Goal: Book appointment/travel/reservation

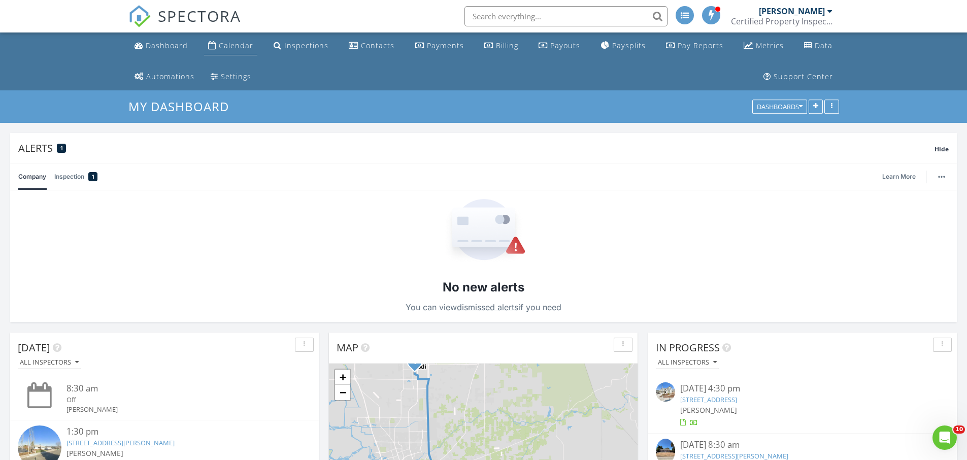
click at [247, 47] on div "Calendar" at bounding box center [236, 46] width 35 height 10
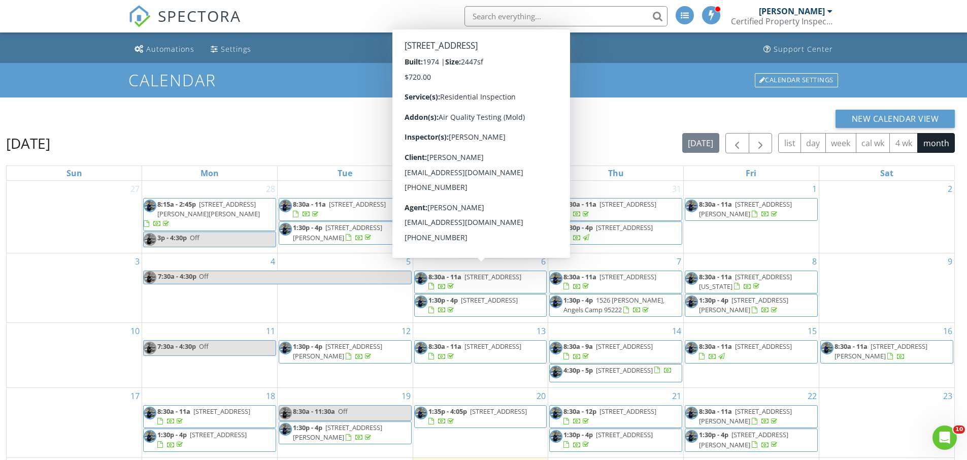
scroll to position [24, 0]
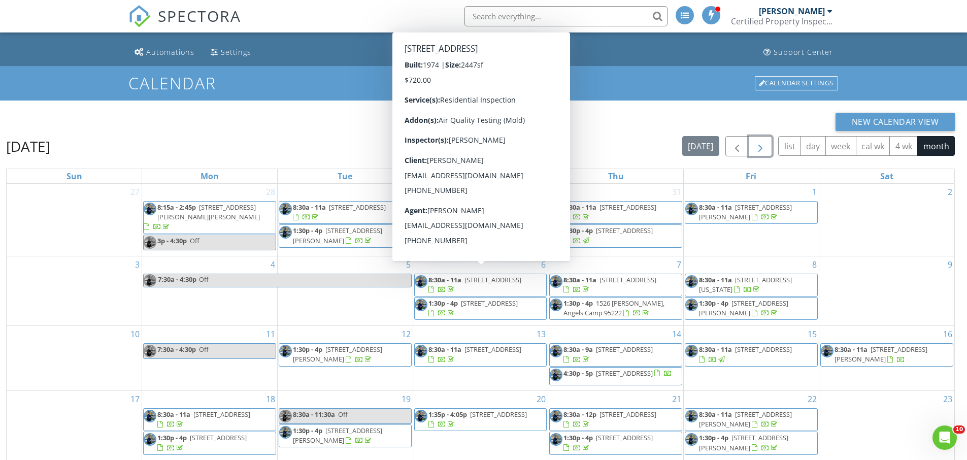
click at [760, 141] on span "button" at bounding box center [760, 147] width 12 height 12
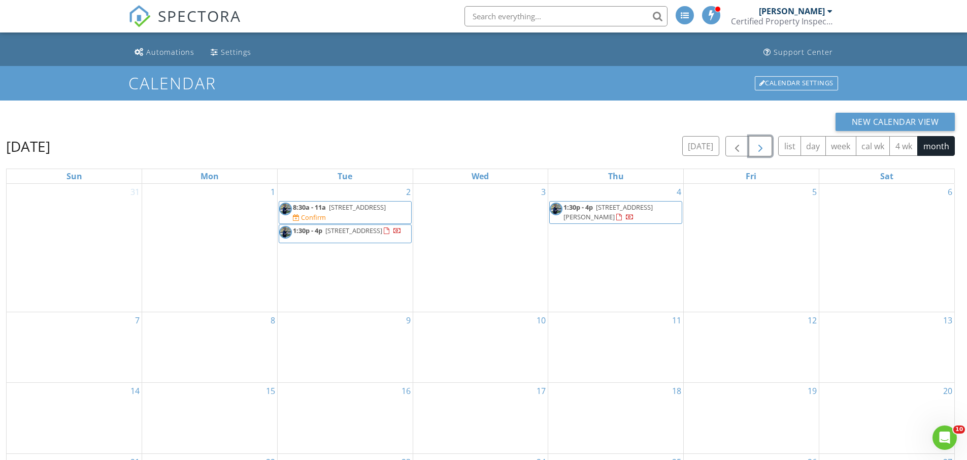
click at [498, 186] on div "3" at bounding box center [480, 248] width 135 height 128
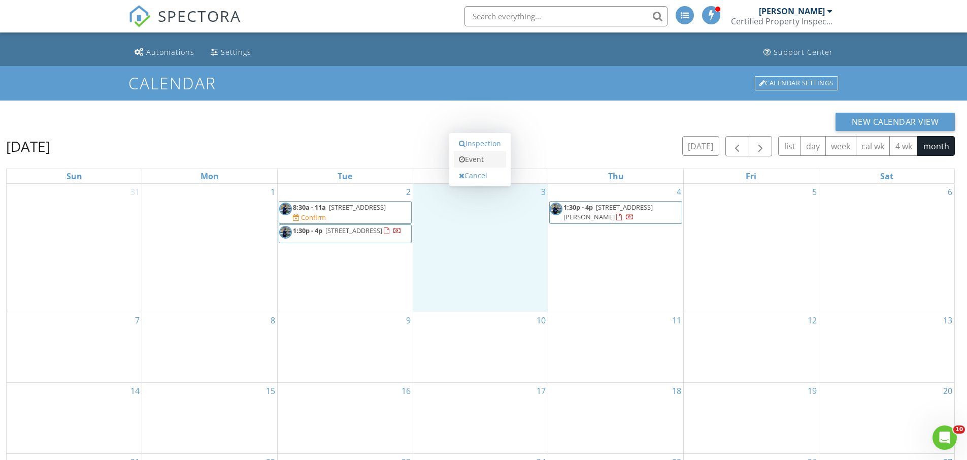
click at [487, 158] on link "Event" at bounding box center [480, 159] width 52 height 16
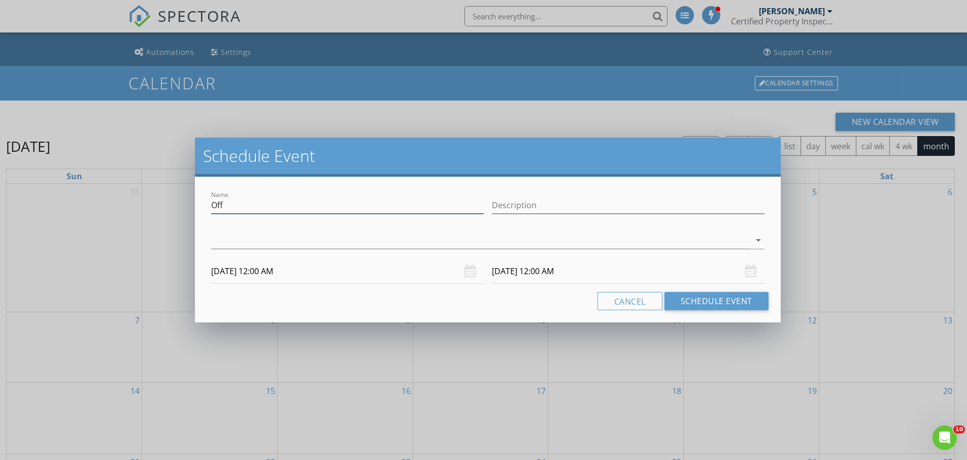
click at [379, 206] on input "Off" at bounding box center [347, 205] width 273 height 17
type input "O"
type input "CVAR"
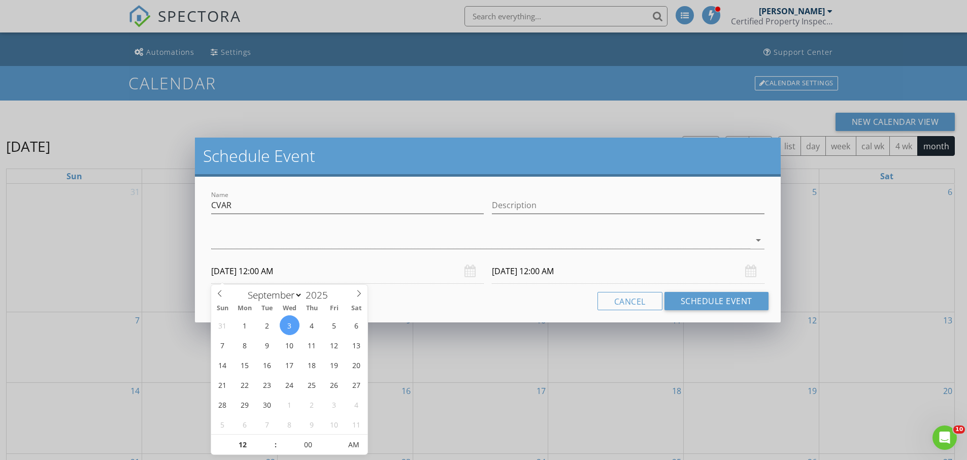
click at [366, 271] on input "09/03/2025 12:00 AM" at bounding box center [347, 271] width 273 height 25
type input "01"
type input "09/03/2025 1:00 AM"
click at [271, 444] on span at bounding box center [270, 439] width 7 height 10
type input "02"
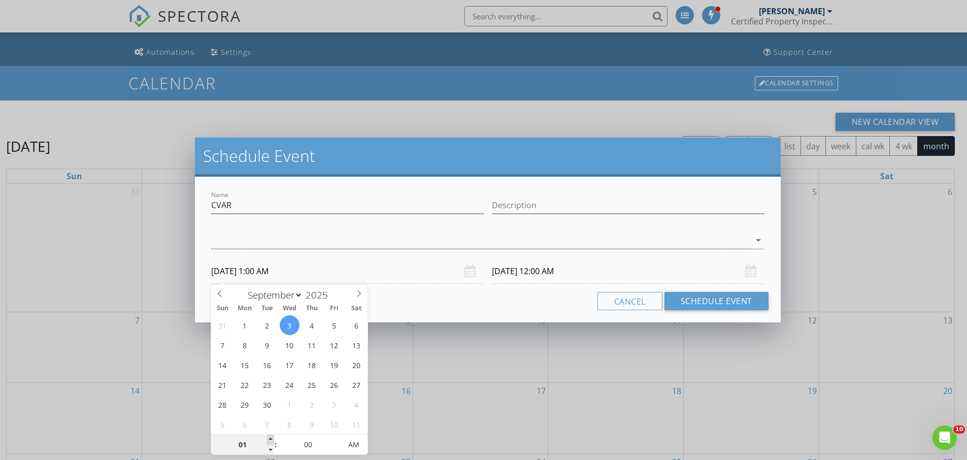
type input "09/03/2025 2:00 AM"
click at [271, 444] on span at bounding box center [270, 439] width 7 height 10
type input "03"
type input "09/03/2025 3:00 AM"
click at [271, 444] on span at bounding box center [270, 439] width 7 height 10
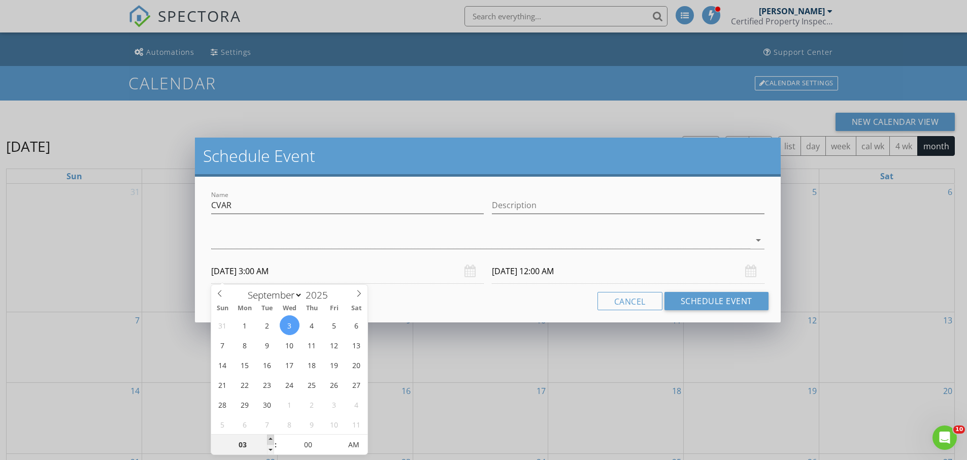
type input "04"
type input "09/03/2025 4:00 AM"
click at [271, 444] on span at bounding box center [270, 439] width 7 height 10
type input "05"
type input "09/03/2025 5:00 AM"
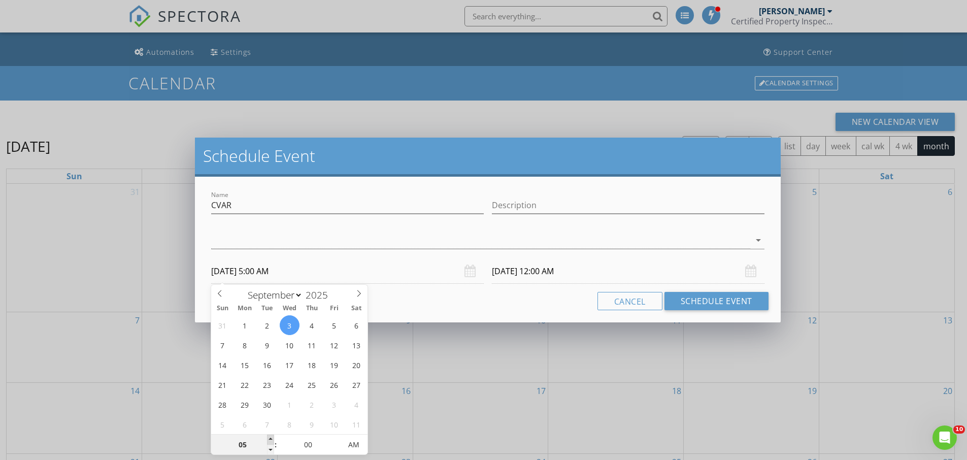
click at [271, 444] on span at bounding box center [270, 439] width 7 height 10
type input "09/04/2025 5:00 AM"
type input "06"
type input "09/03/2025 6:00 AM"
click at [271, 444] on span at bounding box center [270, 439] width 7 height 10
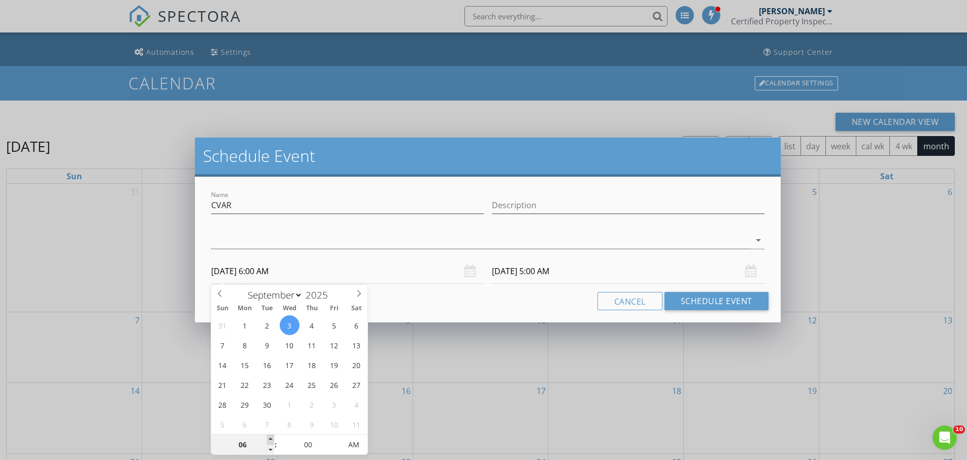
type input "07"
type input "09/03/2025 7:00 AM"
click at [271, 444] on span at bounding box center [270, 439] width 7 height 10
type input "09/04/2025 7:00 AM"
type input "08"
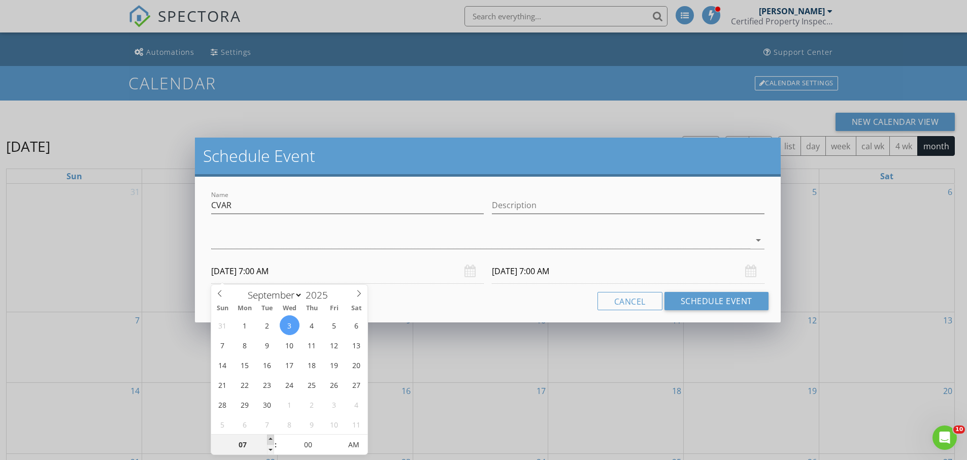
type input "09/03/2025 8:00 AM"
click at [271, 444] on span at bounding box center [270, 439] width 7 height 10
type input "09/04/2025 8:00 AM"
type input "07"
type input "55"
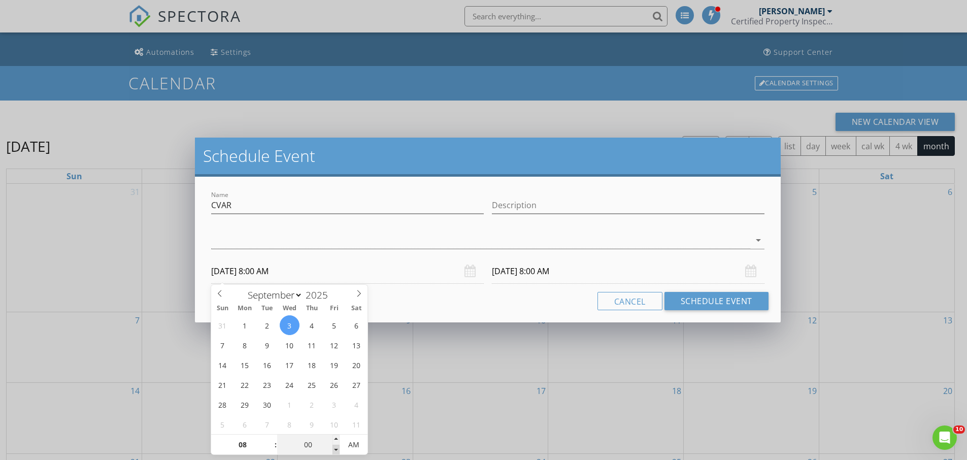
type input "09/03/2025 7:55 AM"
click at [337, 450] on span at bounding box center [335, 450] width 7 height 10
type input "09/04/2025 7:55 AM"
type input "50"
type input "09/03/2025 7:50 AM"
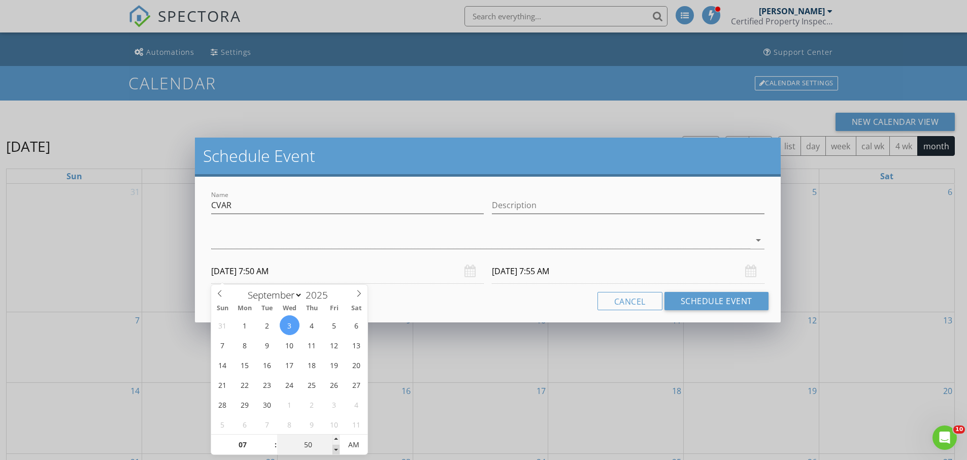
click at [337, 450] on span at bounding box center [335, 450] width 7 height 10
type input "09/04/2025 7:50 AM"
type input "45"
type input "09/03/2025 7:45 AM"
click at [337, 450] on span at bounding box center [335, 450] width 7 height 10
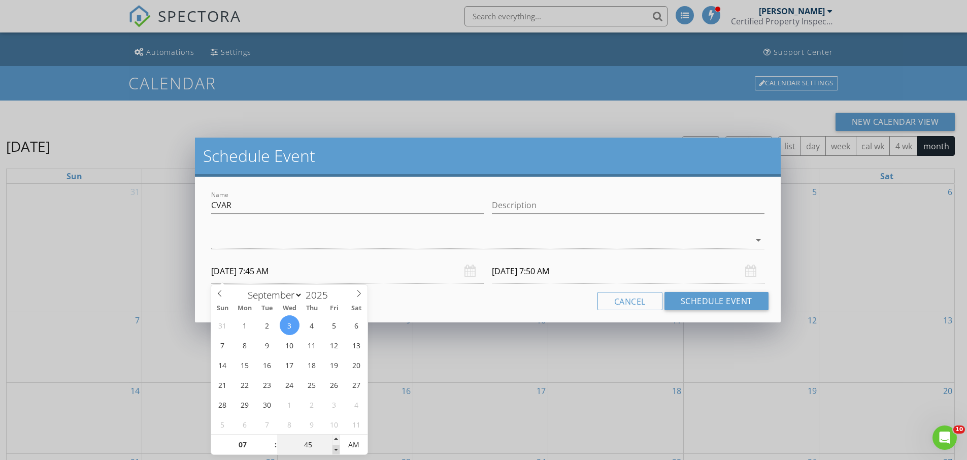
type input "40"
type input "09/03/2025 7:40 AM"
click at [337, 450] on span at bounding box center [335, 450] width 7 height 10
type input "09/04/2025 7:40 AM"
type input "45"
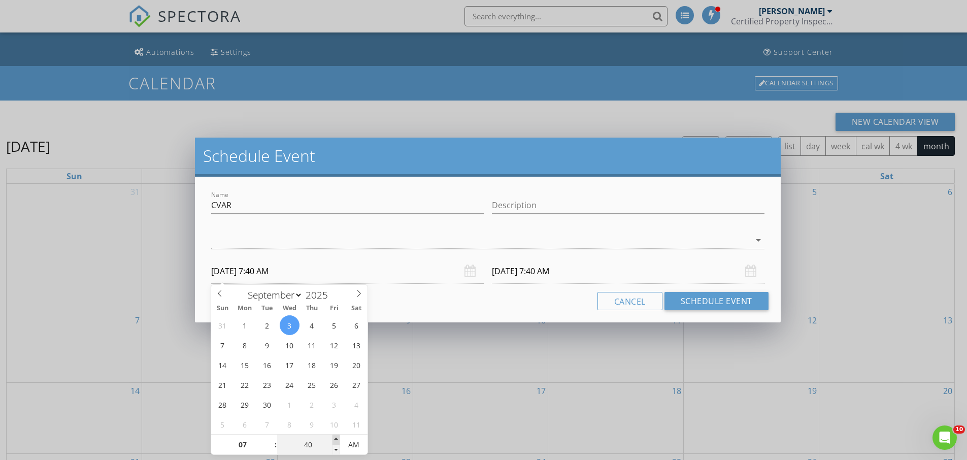
type input "09/03/2025 7:45 AM"
type input "09/04/2025 7:45 AM"
click at [339, 439] on span at bounding box center [335, 439] width 7 height 10
type input "50"
type input "09/03/2025 7:50 AM"
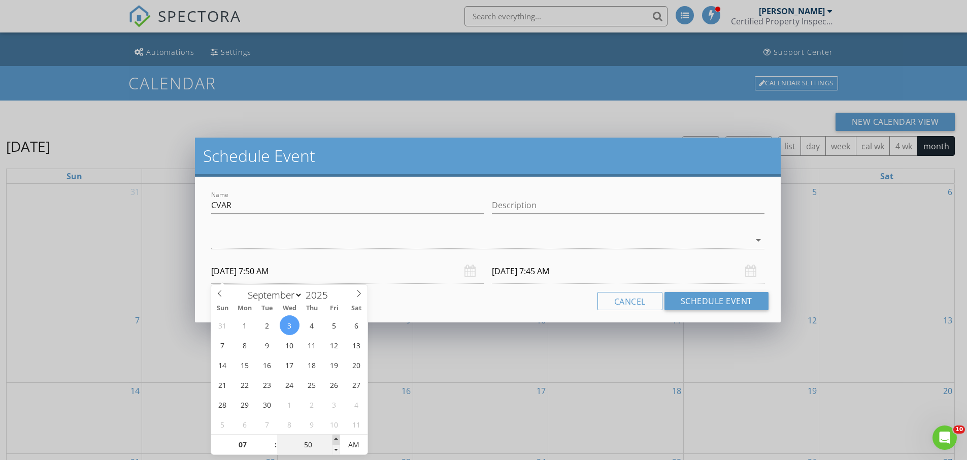
click at [339, 439] on span at bounding box center [335, 439] width 7 height 10
type input "55"
type input "09/03/2025 7:55 AM"
click at [339, 439] on span at bounding box center [335, 439] width 7 height 10
type input "08"
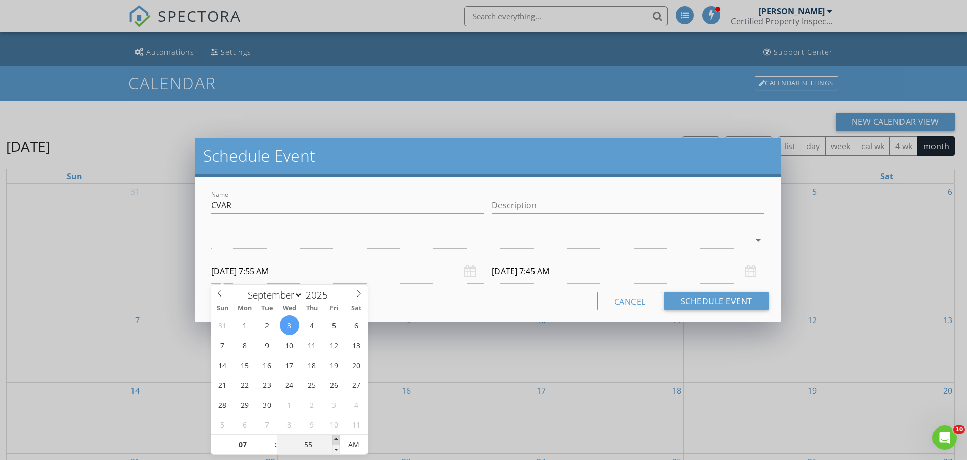
type input "00"
type input "09/03/2025 8:00 AM"
click at [339, 439] on span at bounding box center [335, 439] width 7 height 10
type input "05"
type input "09/03/2025 8:05 AM"
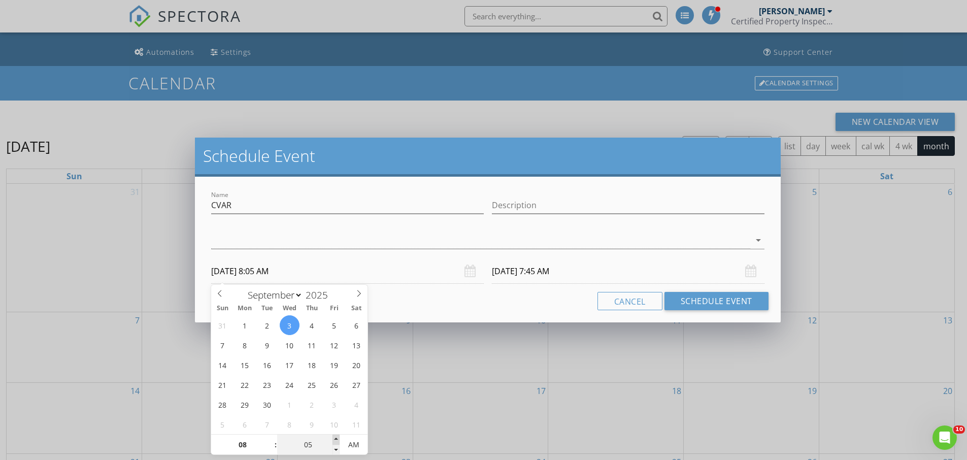
click at [339, 439] on span at bounding box center [335, 439] width 7 height 10
type input "09/04/2025 8:05 AM"
type input "10"
type input "09/03/2025 8:10 AM"
click at [339, 439] on span at bounding box center [335, 439] width 7 height 10
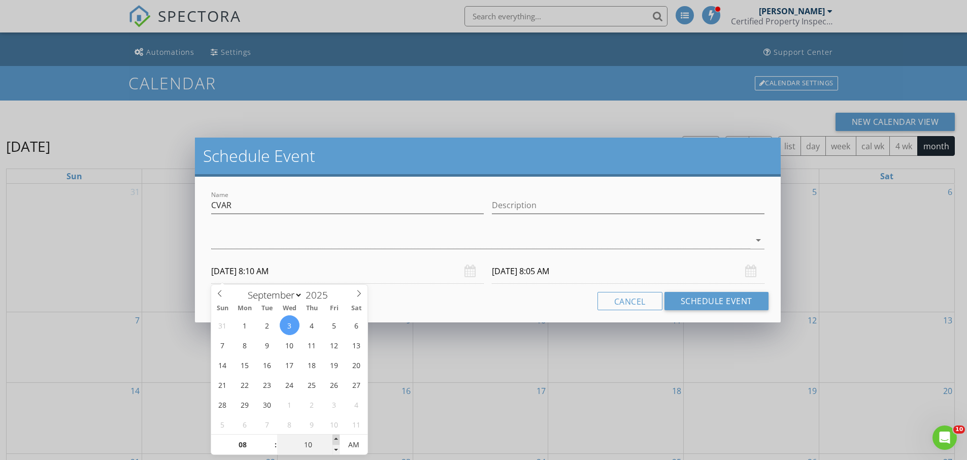
type input "15"
type input "09/03/2025 8:15 AM"
click at [339, 439] on span at bounding box center [335, 439] width 7 height 10
type input "20"
type input "09/03/2025 8:20 AM"
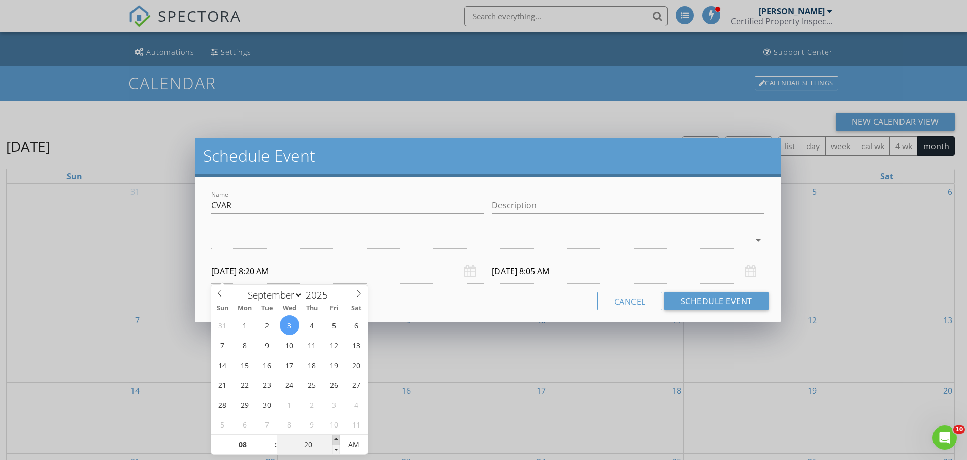
click at [339, 439] on span at bounding box center [335, 439] width 7 height 10
type input "09/04/2025 8:20 AM"
type input "25"
type input "09/03/2025 8:25 AM"
click at [339, 439] on span at bounding box center [335, 439] width 7 height 10
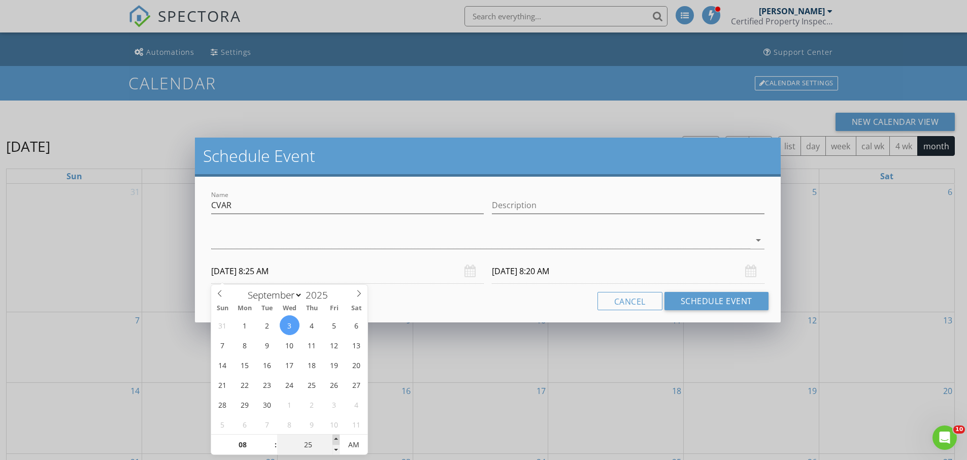
type input "30"
type input "09/03/2025 8:30 AM"
click at [339, 439] on span at bounding box center [335, 439] width 7 height 10
type input "09/04/2025 8:30 AM"
type input "09/03/2025 8:30 PM"
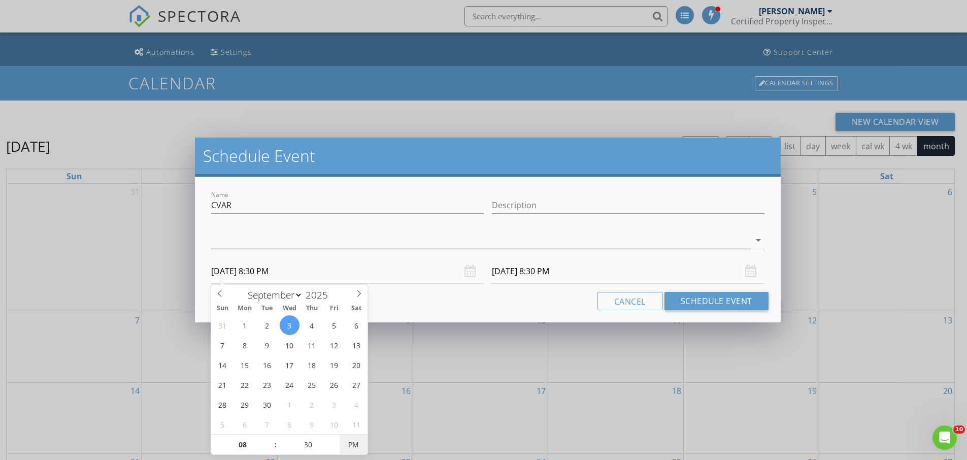
click at [353, 446] on span "PM" at bounding box center [354, 444] width 28 height 20
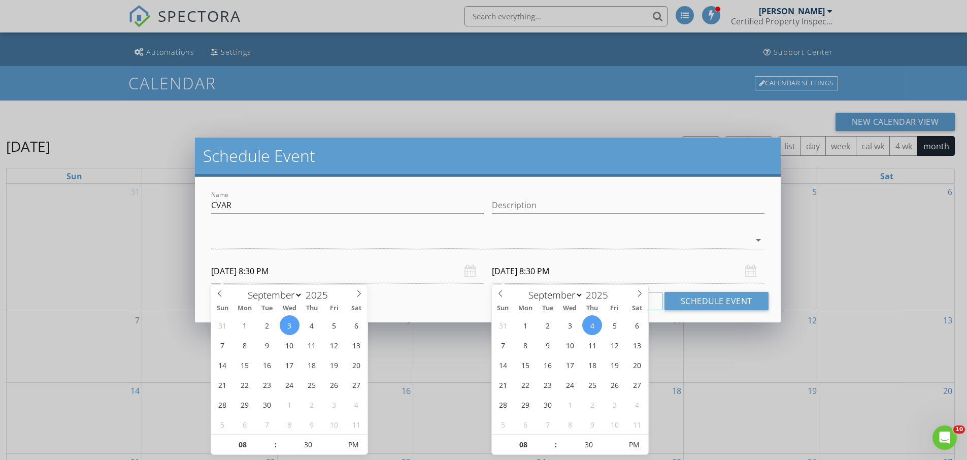
click at [553, 270] on input "09/04/2025 8:30 PM" at bounding box center [628, 271] width 273 height 25
type input "09/03/2025 8:30 PM"
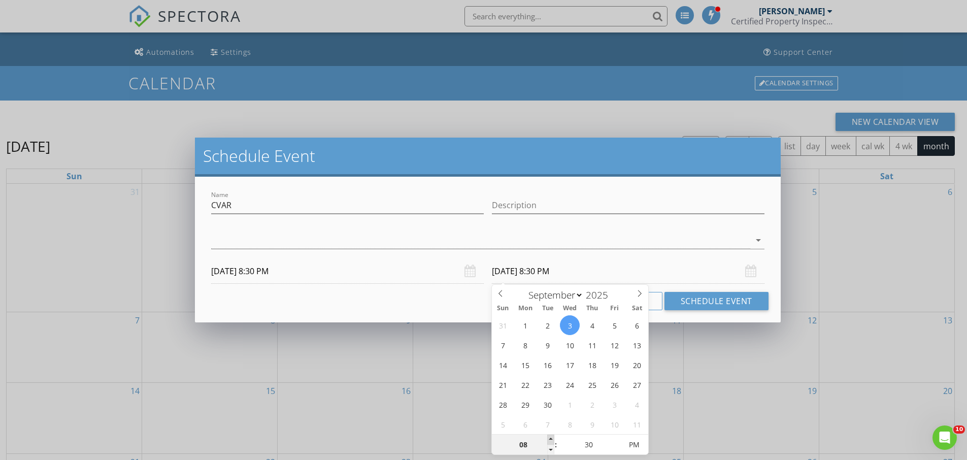
type input "09"
type input "09/03/2025 9:30 PM"
click at [553, 435] on span at bounding box center [550, 439] width 7 height 10
type input "10"
type input "09/03/2025 10:30 PM"
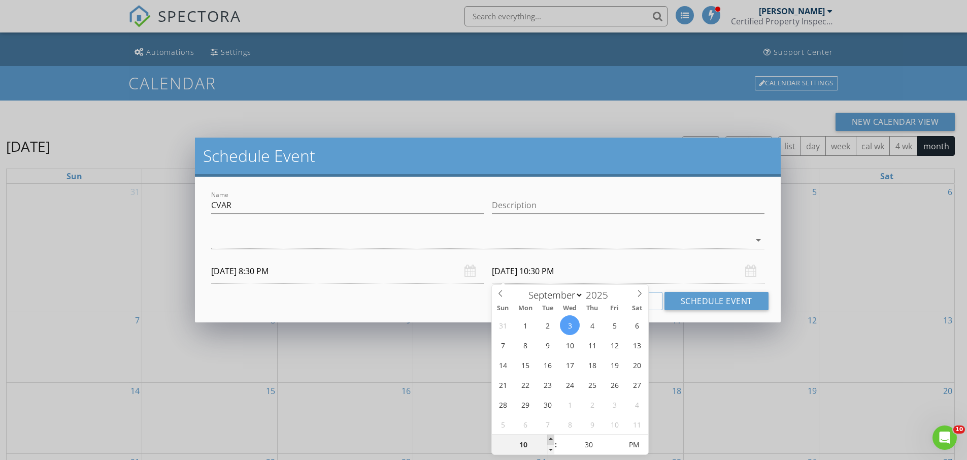
click at [553, 435] on span at bounding box center [550, 439] width 7 height 10
type input "11"
type input "09/03/2025 11:30 PM"
click at [553, 435] on span at bounding box center [550, 439] width 7 height 10
type input "12"
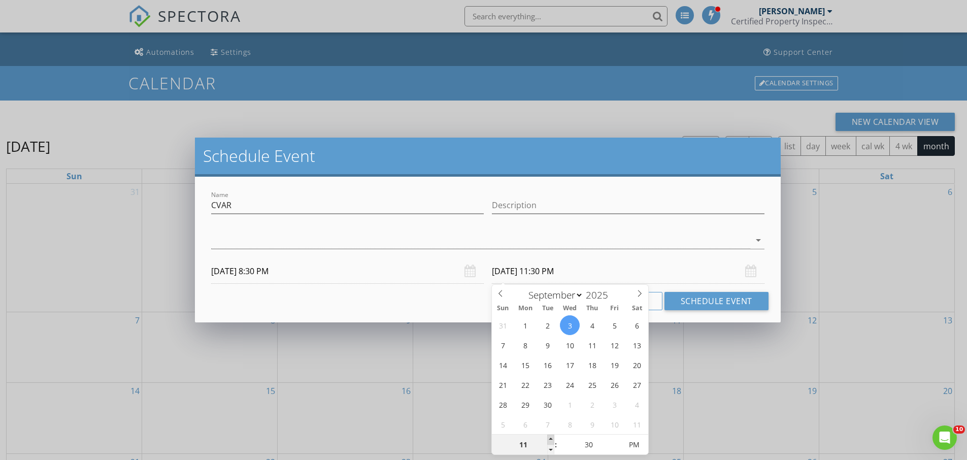
type input "09/03/2025 12:30 AM"
click at [553, 435] on span at bounding box center [550, 439] width 7 height 10
type input "11"
click at [553, 449] on span at bounding box center [550, 450] width 7 height 10
type input "09/03/2025 11:30 AM"
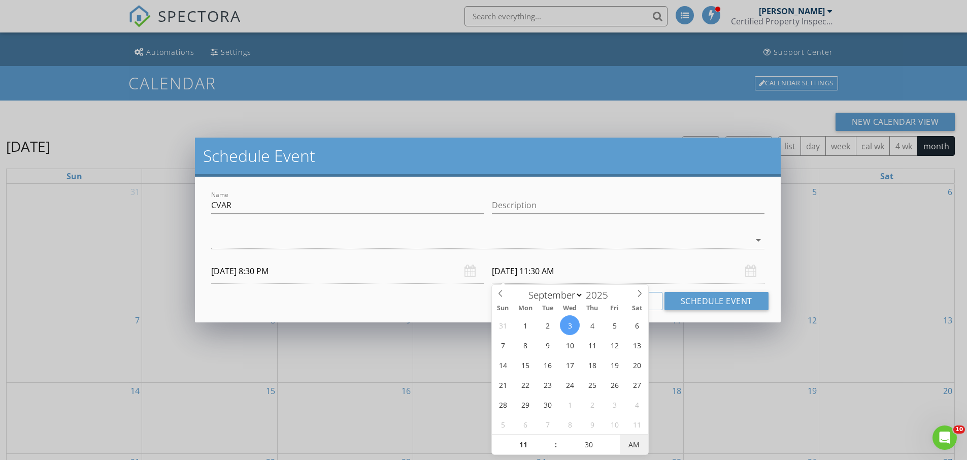
click at [641, 440] on span "AM" at bounding box center [634, 444] width 28 height 20
click at [757, 235] on icon "arrow_drop_down" at bounding box center [758, 240] width 12 height 12
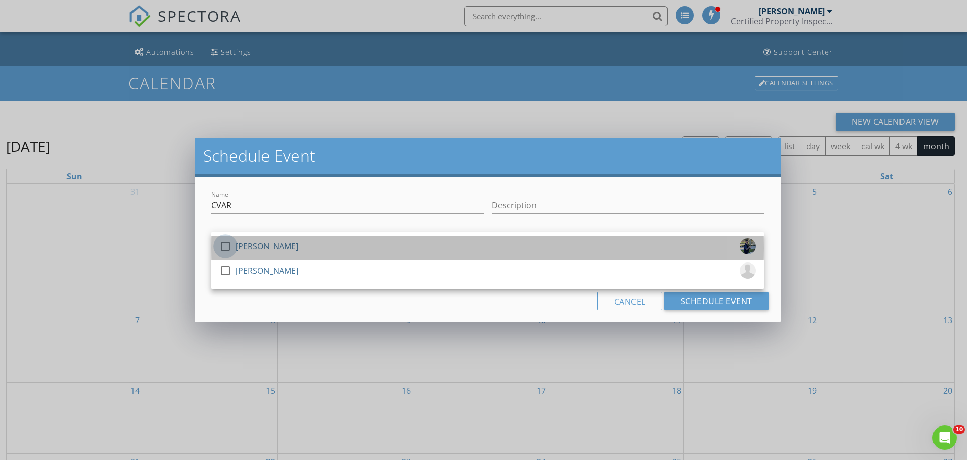
click at [228, 247] on div at bounding box center [225, 246] width 17 height 17
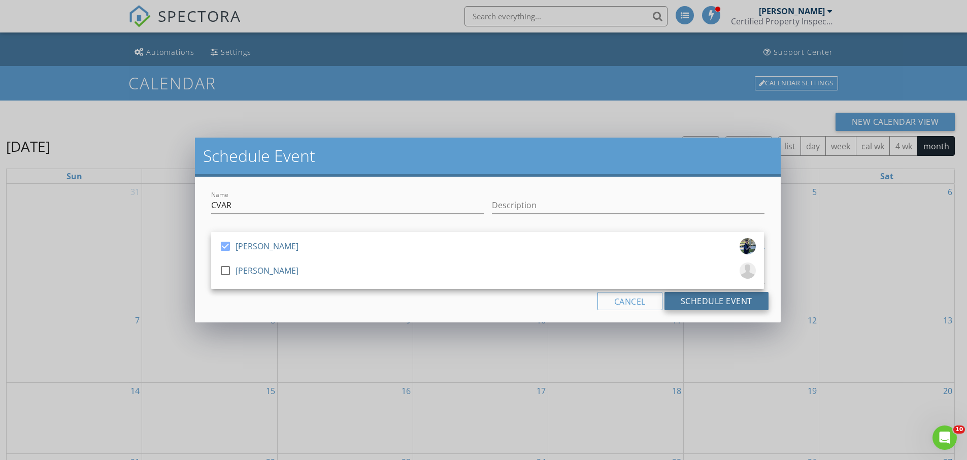
click at [738, 301] on button "Schedule Event" at bounding box center [716, 301] width 104 height 18
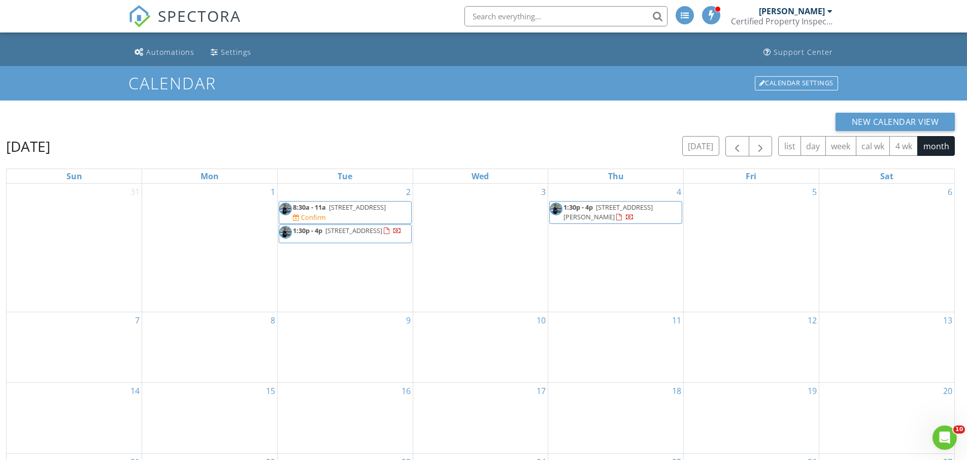
click at [508, 215] on div "3" at bounding box center [480, 248] width 135 height 128
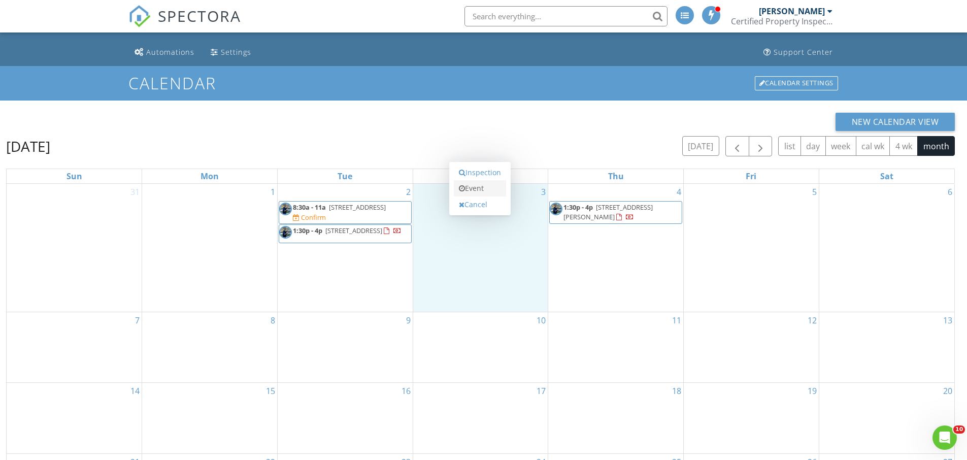
click at [466, 192] on link "Event" at bounding box center [480, 188] width 52 height 16
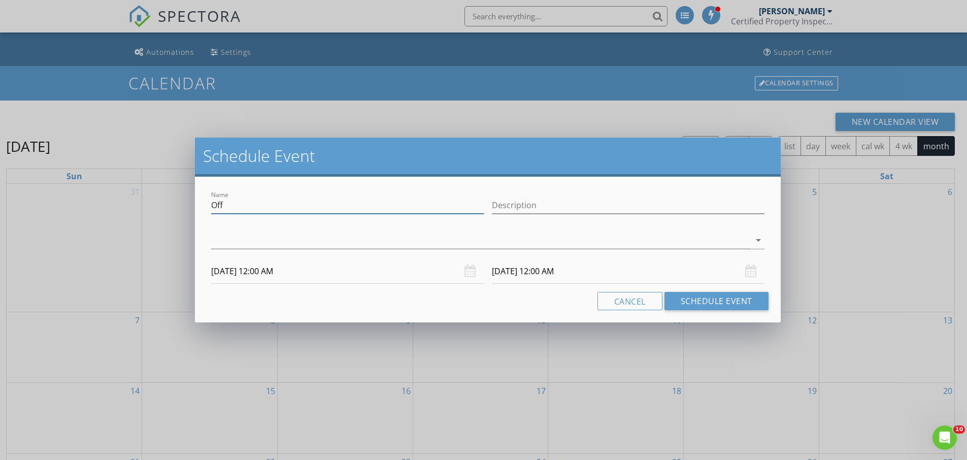
click at [349, 200] on input "Off" at bounding box center [347, 205] width 273 height 17
type input "O"
type input "CVAR"
click at [312, 266] on input "09/03/2025 12:00 AM" at bounding box center [347, 271] width 273 height 25
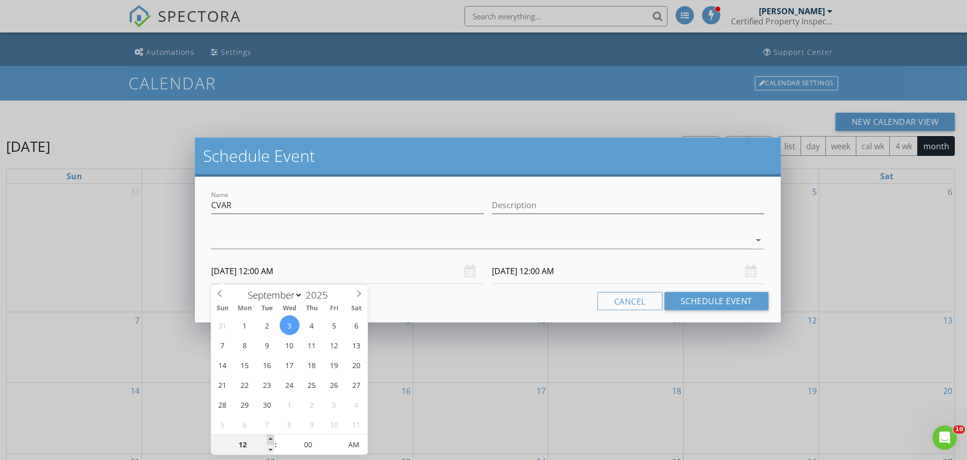
type input "01"
type input "09/03/2025 1:00 AM"
click at [269, 443] on span at bounding box center [270, 439] width 7 height 10
type input "09/04/2025 1:00 AM"
type input "02"
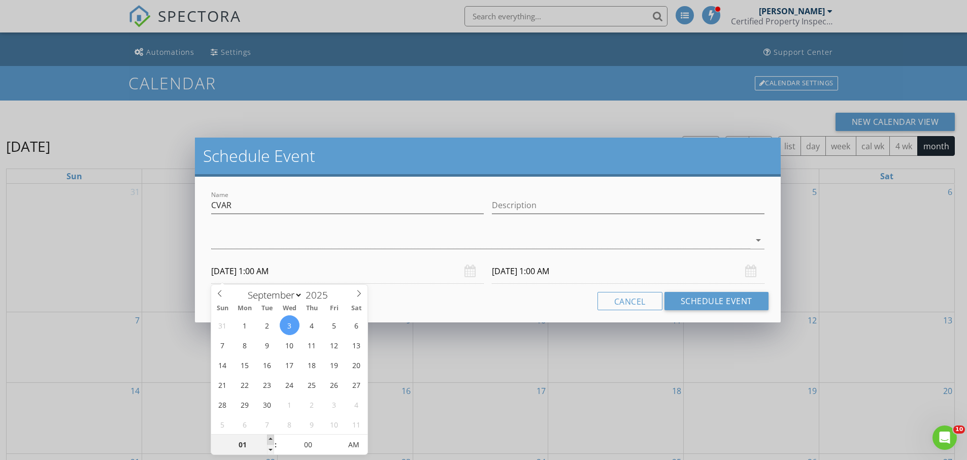
type input "09/03/2025 2:00 AM"
click at [269, 443] on span at bounding box center [270, 439] width 7 height 10
type input "09/04/2025 2:00 AM"
type input "03"
type input "09/03/2025 3:00 AM"
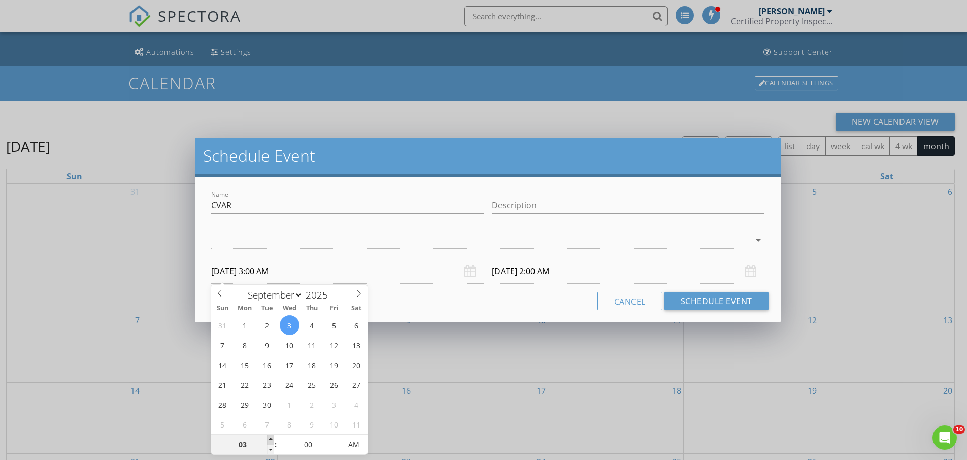
click at [269, 443] on span at bounding box center [270, 439] width 7 height 10
type input "09/04/2025 3:00 AM"
type input "04"
type input "09/03/2025 4:00 AM"
click at [269, 443] on span at bounding box center [270, 439] width 7 height 10
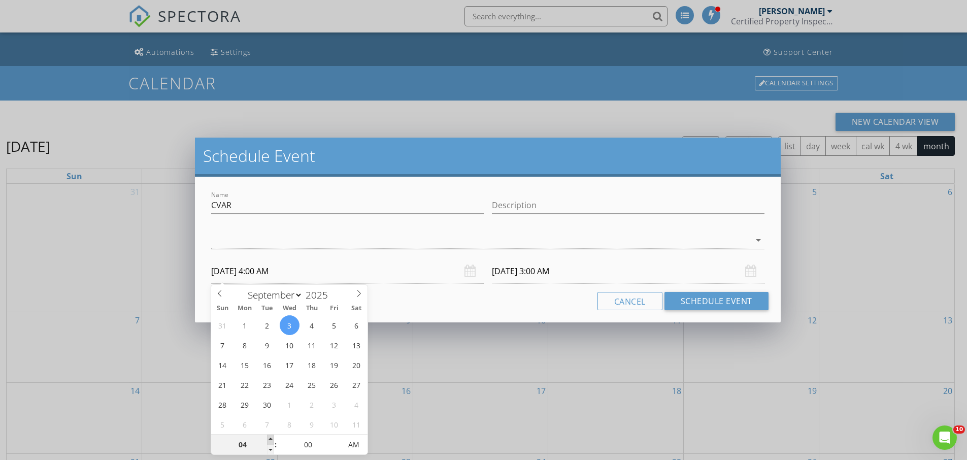
type input "09/04/2025 4:00 AM"
type input "05"
type input "09/03/2025 5:00 AM"
click at [269, 443] on span at bounding box center [270, 439] width 7 height 10
type input "06"
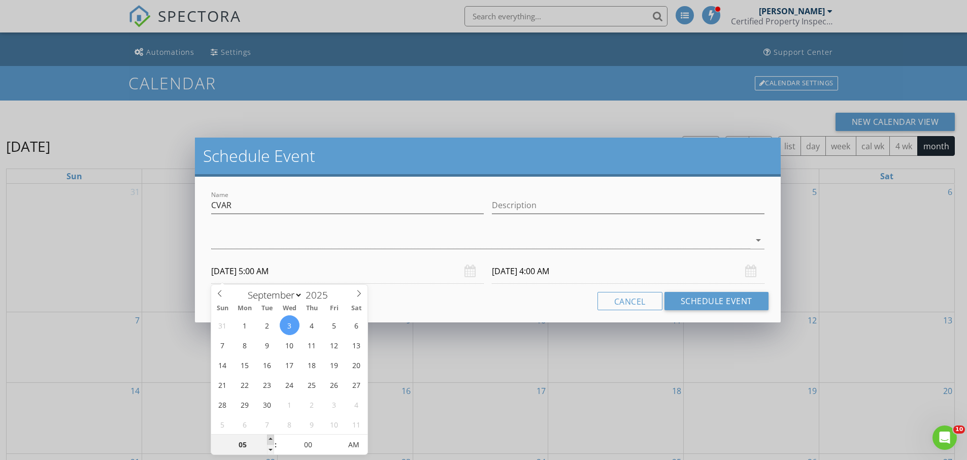
type input "09/03/2025 6:00 AM"
click at [269, 443] on span at bounding box center [270, 439] width 7 height 10
type input "09/04/2025 6:00 AM"
type input "07"
type input "09/03/2025 7:00 AM"
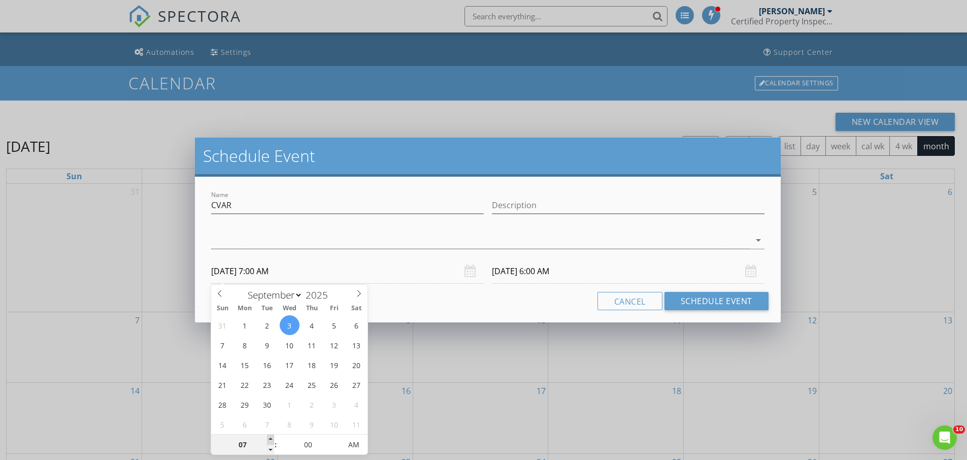
click at [269, 443] on span at bounding box center [270, 439] width 7 height 10
type input "09/04/2025 7:00 AM"
type input "08"
type input "09/03/2025 8:00 AM"
click at [269, 443] on span at bounding box center [270, 439] width 7 height 10
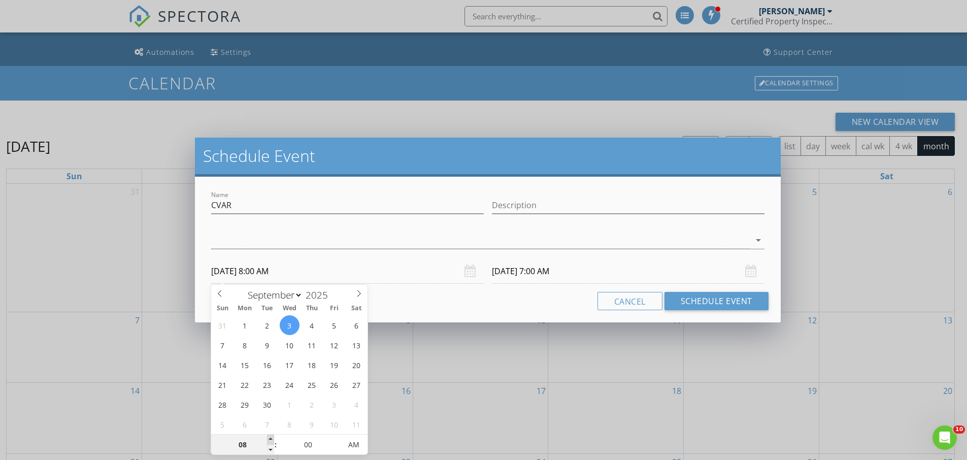
type input "09/04/2025 8:00 AM"
type input "05"
type input "09/03/2025 8:05 AM"
click at [332, 440] on span at bounding box center [335, 439] width 7 height 10
type input "09/04/2025 8:05 AM"
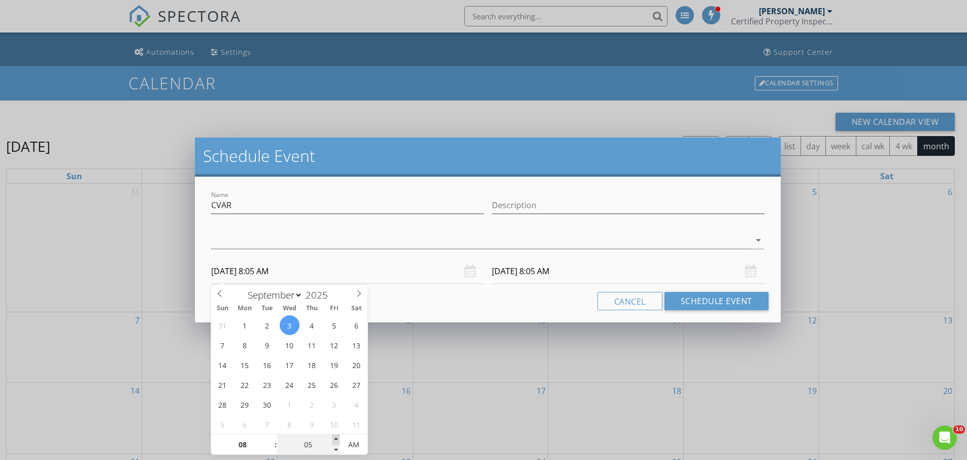
type input "10"
type input "09/03/2025 8:10 AM"
click at [332, 440] on span at bounding box center [335, 439] width 7 height 10
type input "15"
type input "09/03/2025 8:15 AM"
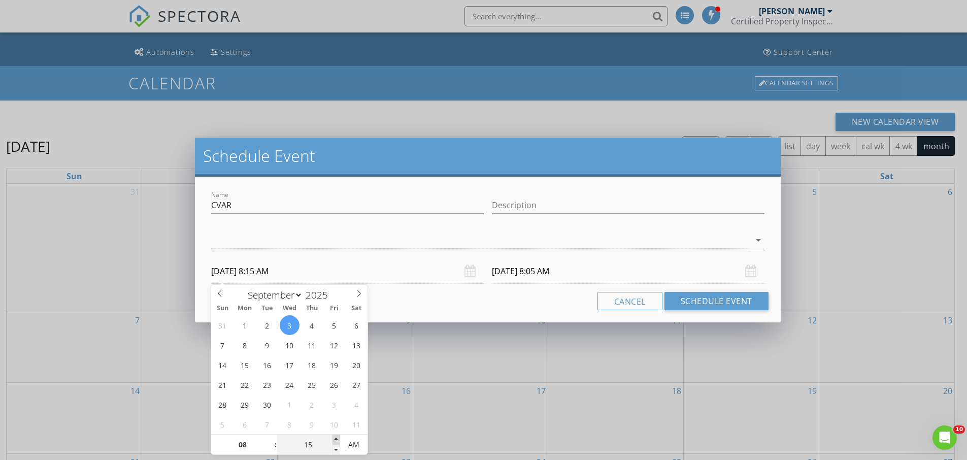
click at [332, 440] on span at bounding box center [335, 439] width 7 height 10
type input "09/04/2025 8:15 AM"
type input "20"
type input "09/03/2025 8:20 AM"
click at [332, 440] on span at bounding box center [335, 439] width 7 height 10
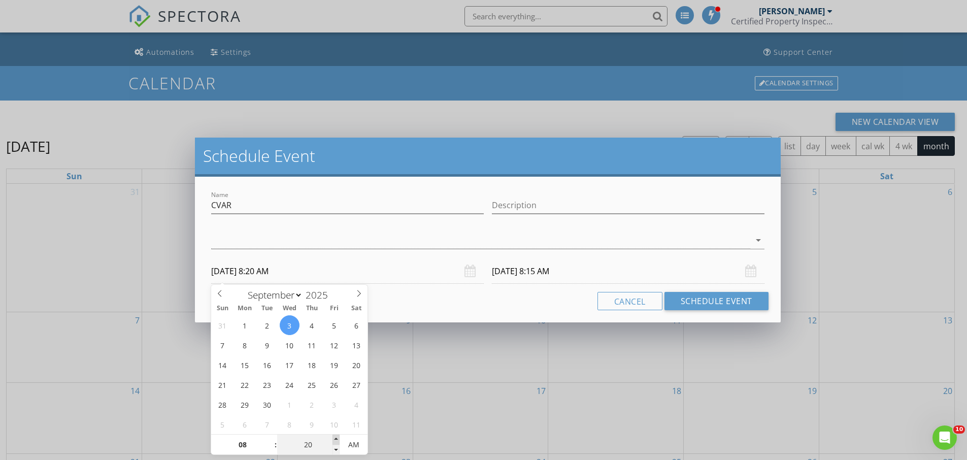
type input "25"
type input "09/03/2025 8:25 AM"
click at [332, 440] on span at bounding box center [335, 439] width 7 height 10
type input "30"
type input "09/03/2025 8:30 AM"
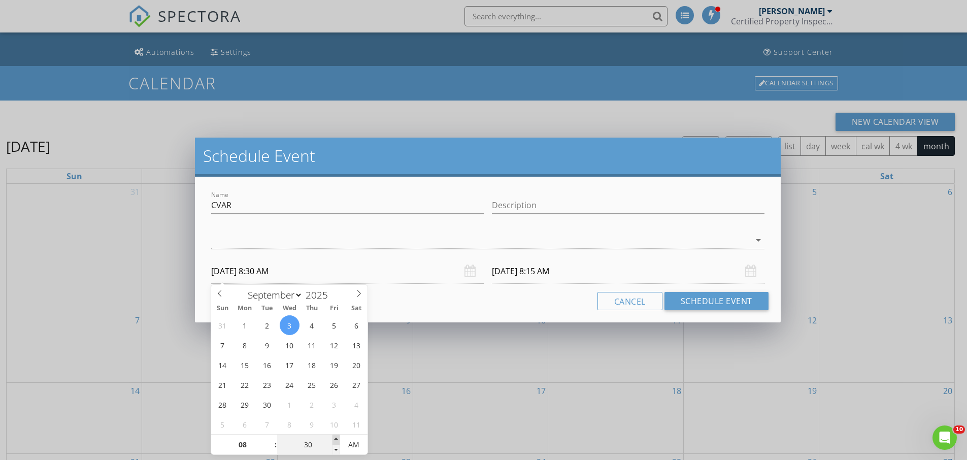
click at [332, 440] on span at bounding box center [335, 439] width 7 height 10
type input "30"
type input "09/04/2025 8:30 AM"
type input "09/03/2025 8:30 PM"
type input "09/04/2025 8:30 PM"
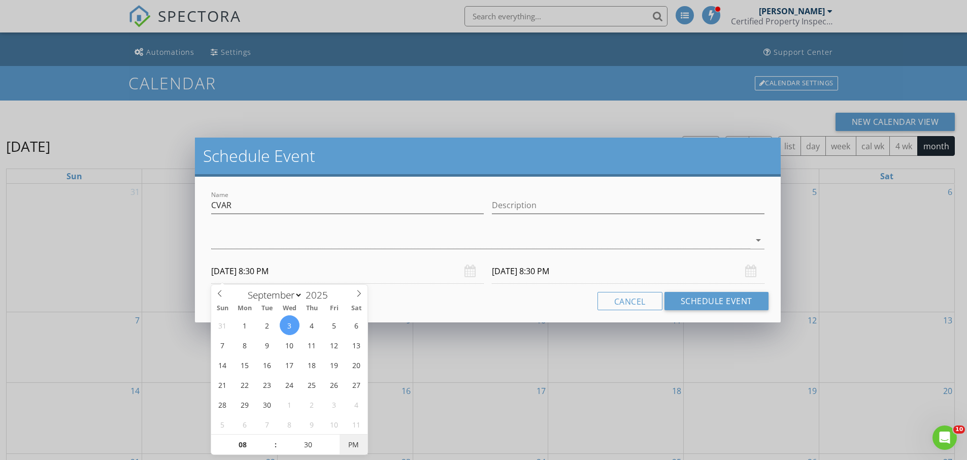
click at [349, 440] on span "PM" at bounding box center [354, 444] width 28 height 20
type input "09/03/2025 8:30 AM"
click at [349, 440] on span "PM" at bounding box center [354, 444] width 28 height 20
click at [521, 282] on input "09/04/2025 8:30 AM" at bounding box center [628, 271] width 273 height 25
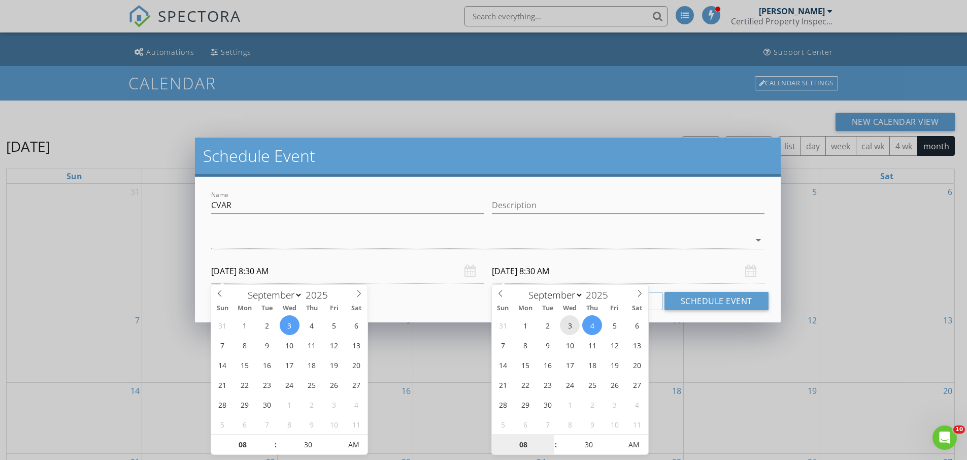
type input "09/03/2025 8:30 AM"
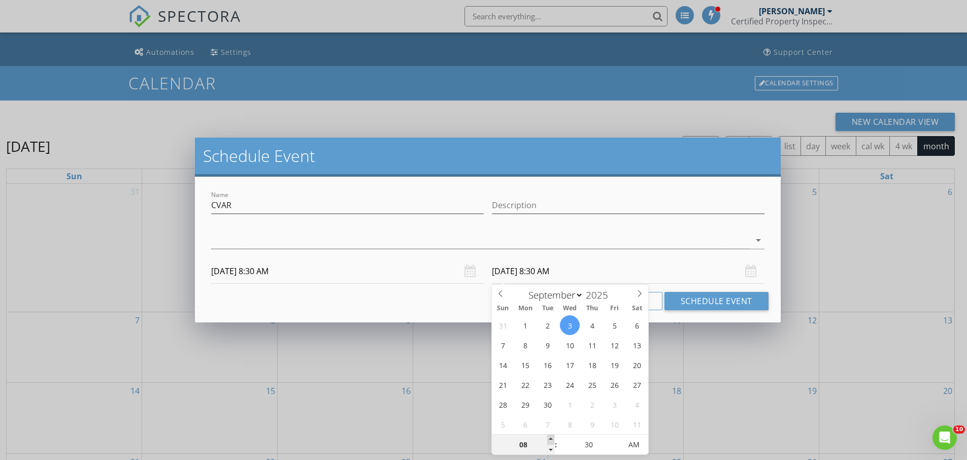
type input "09"
type input "09/03/2025 9:30 AM"
click at [553, 440] on span at bounding box center [550, 439] width 7 height 10
type input "10"
type input "09/03/2025 10:30 AM"
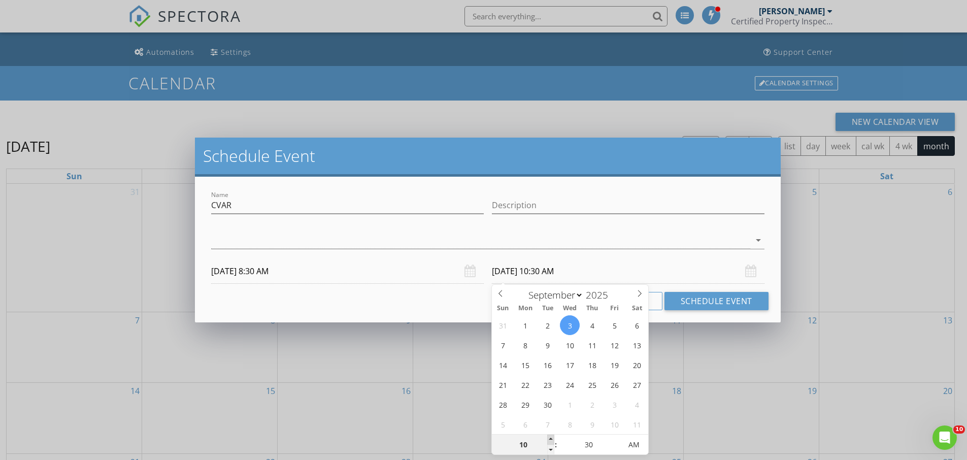
click at [553, 440] on span at bounding box center [550, 439] width 7 height 10
type input "11"
type input "09/03/2025 11:30 AM"
click at [553, 440] on span at bounding box center [550, 439] width 7 height 10
click at [759, 243] on icon "arrow_drop_down" at bounding box center [758, 240] width 12 height 12
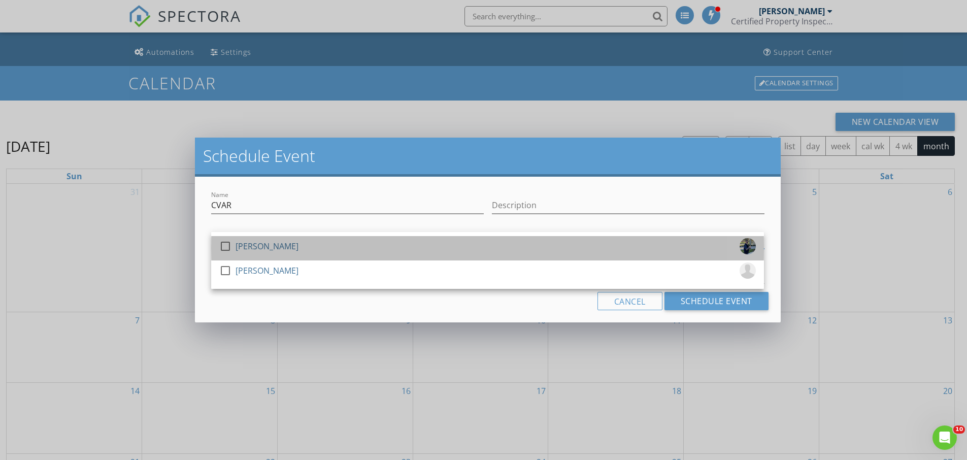
click at [284, 243] on div "check_box_outline_blank Steve Garcia" at bounding box center [487, 248] width 536 height 20
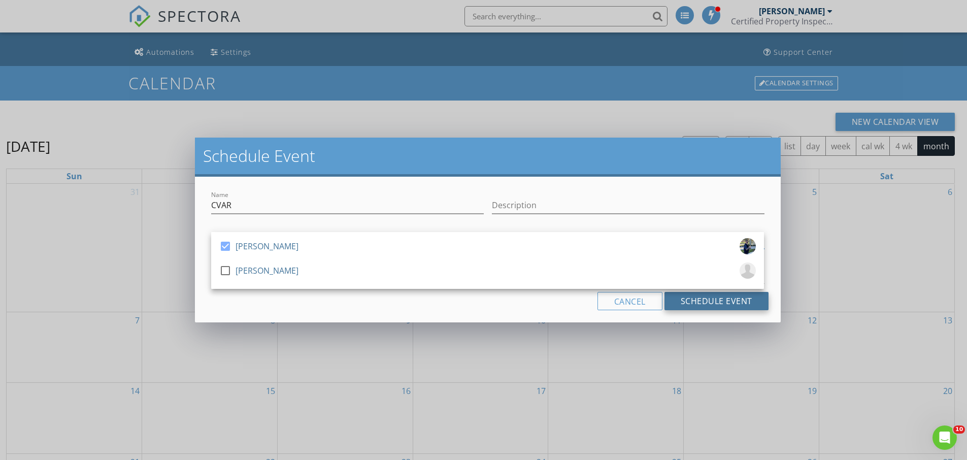
click at [709, 298] on button "Schedule Event" at bounding box center [716, 301] width 104 height 18
